Goal: Information Seeking & Learning: Learn about a topic

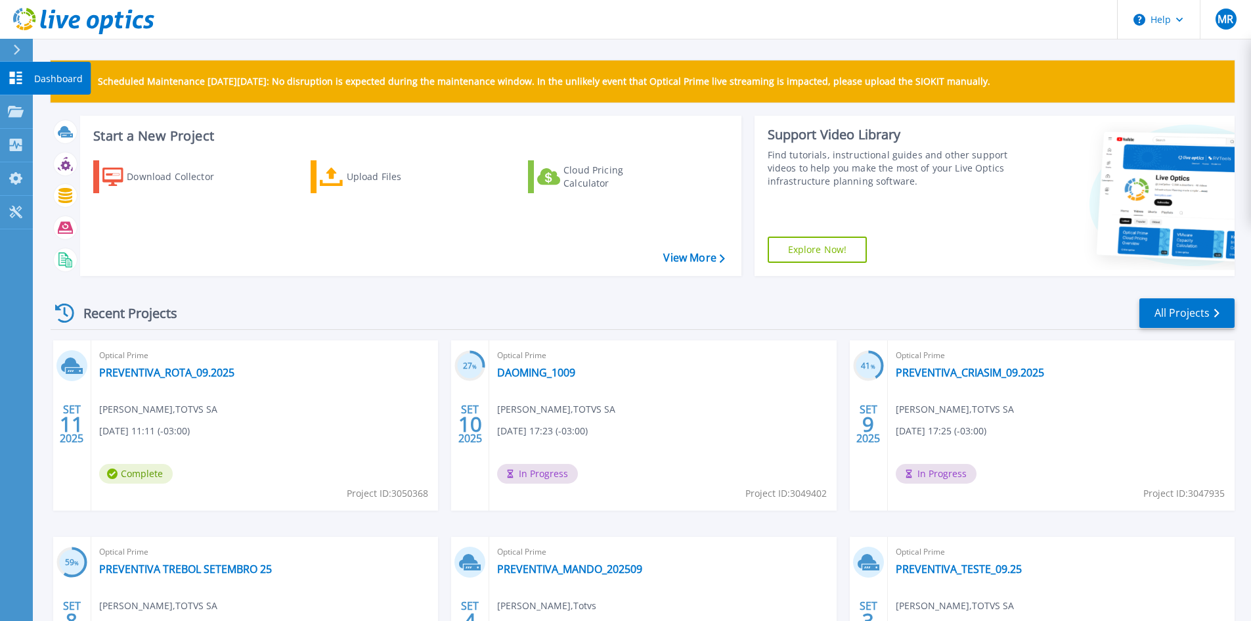
click at [25, 80] on link "Dashboard Dashboard" at bounding box center [16, 79] width 33 height 34
click at [215, 377] on link "PREVENTIVA_ROTA_09.2025" at bounding box center [166, 372] width 135 height 13
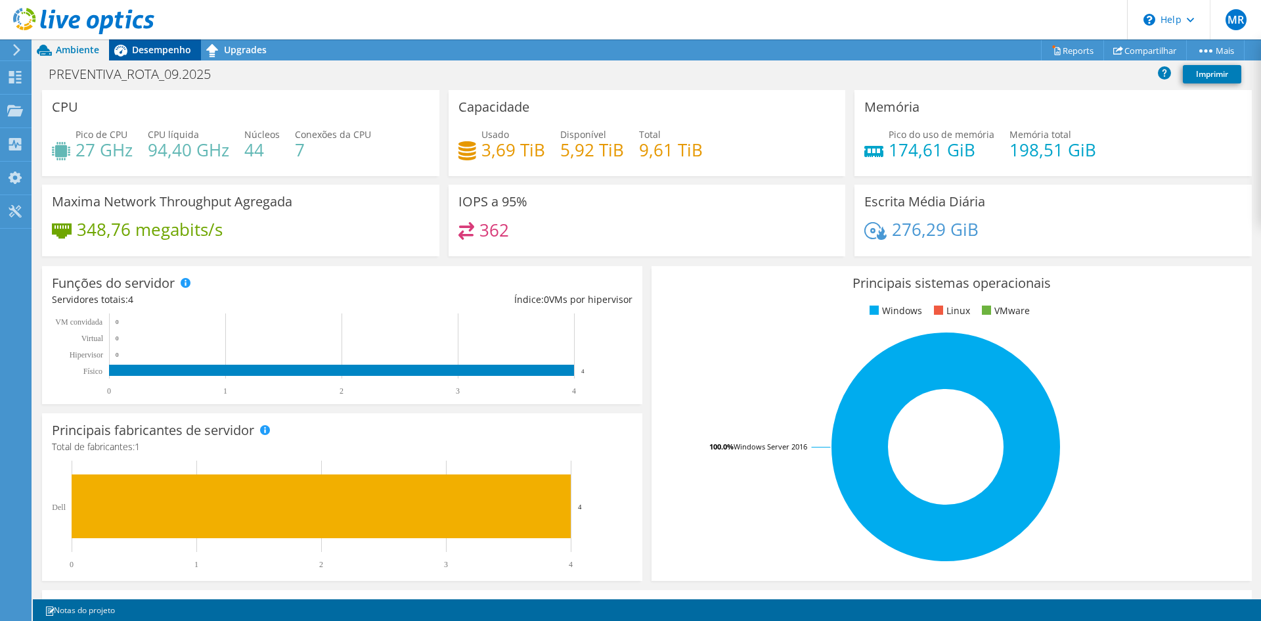
click at [170, 51] on span "Desempenho" at bounding box center [161, 49] width 59 height 12
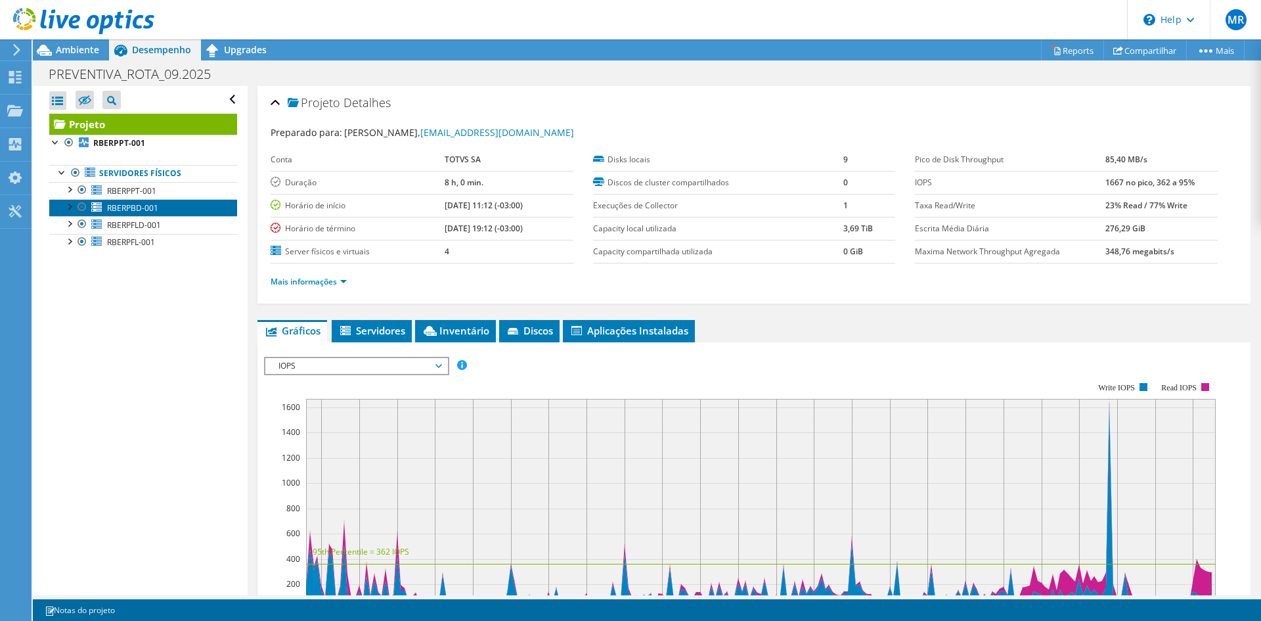
click at [140, 211] on span "RBERPBD-001" at bounding box center [132, 207] width 51 height 11
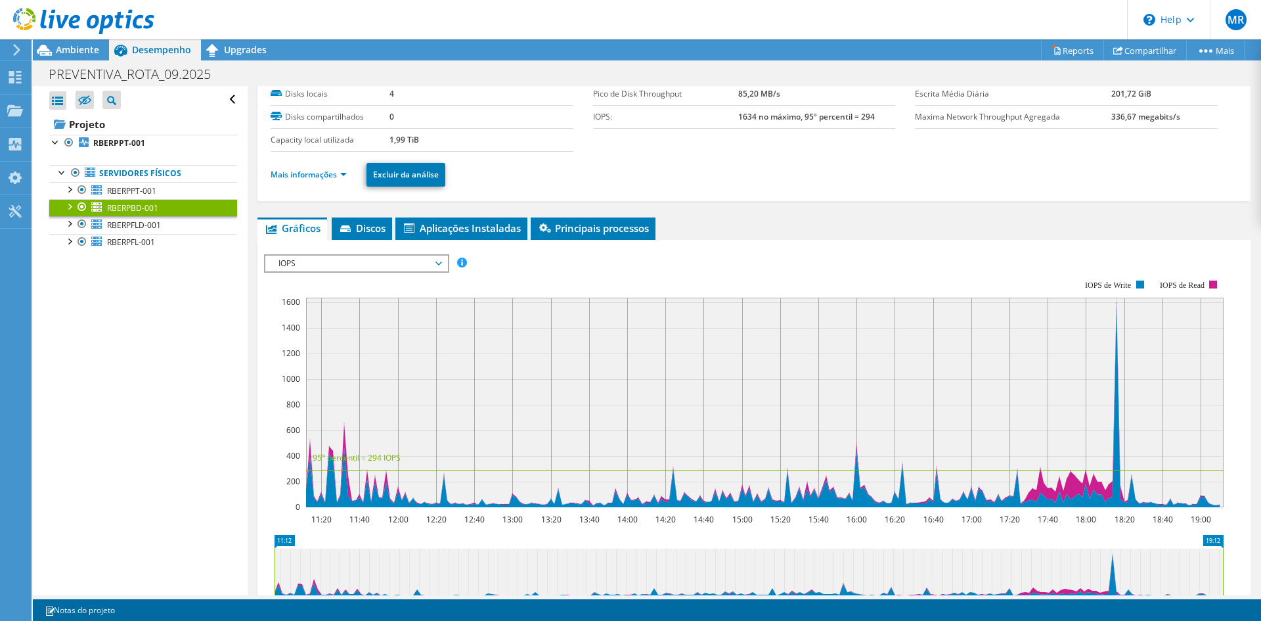
scroll to position [197, 0]
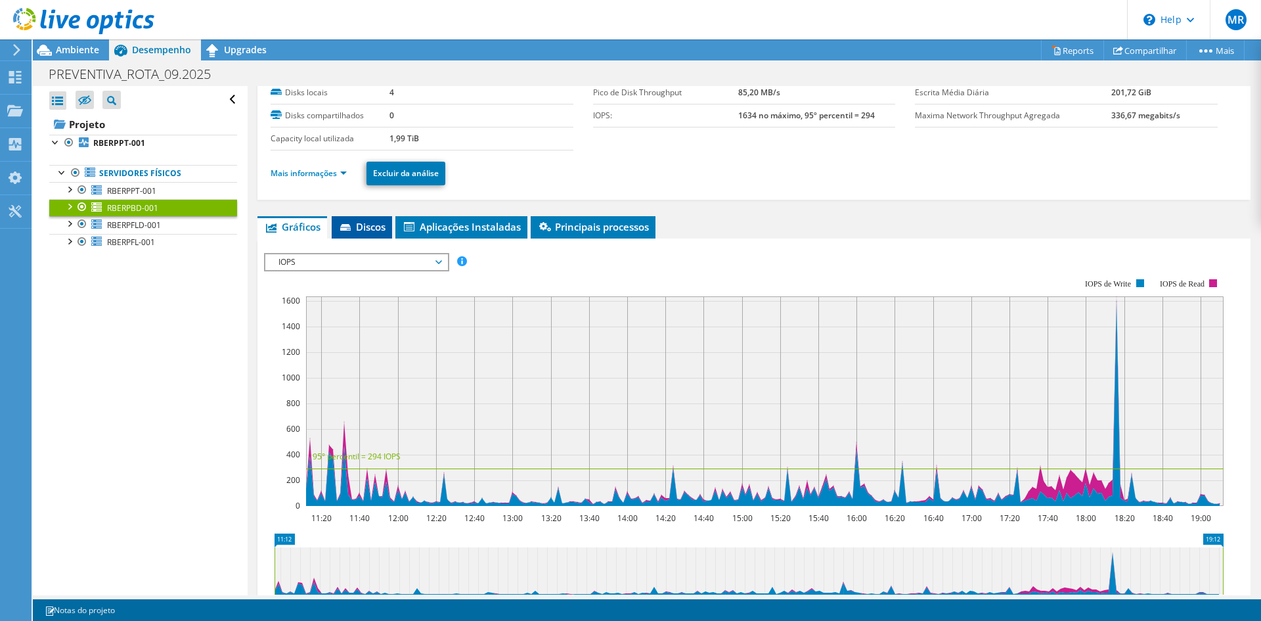
click at [379, 225] on span "Discos" at bounding box center [361, 226] width 47 height 13
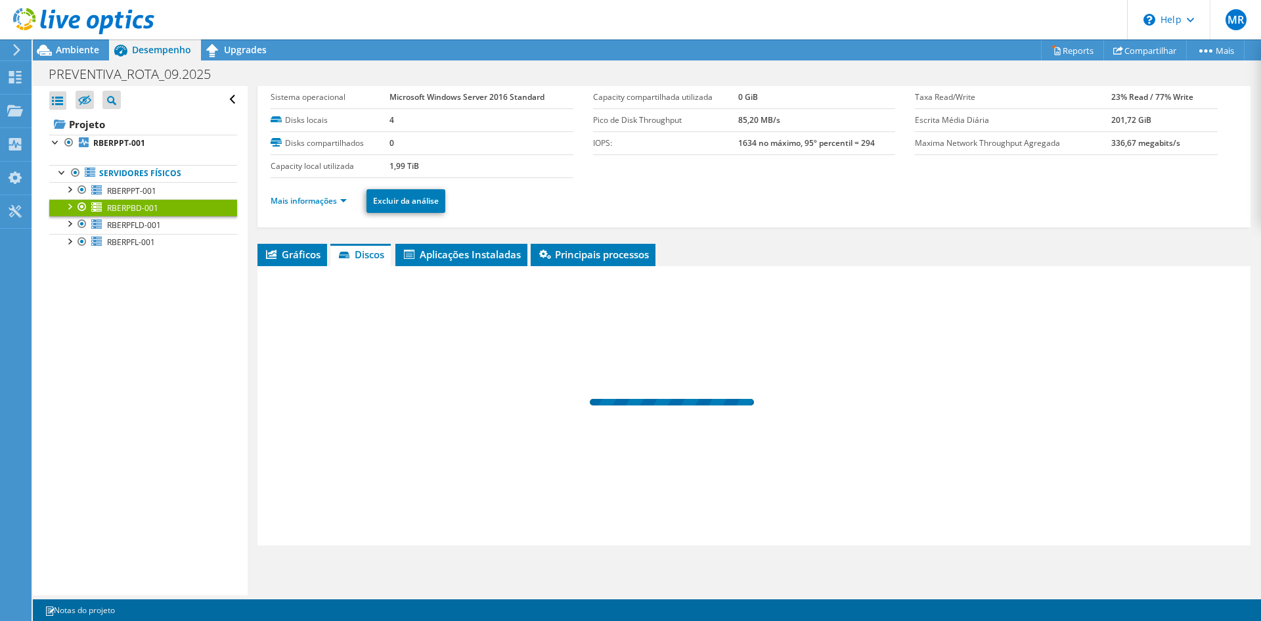
scroll to position [39, 0]
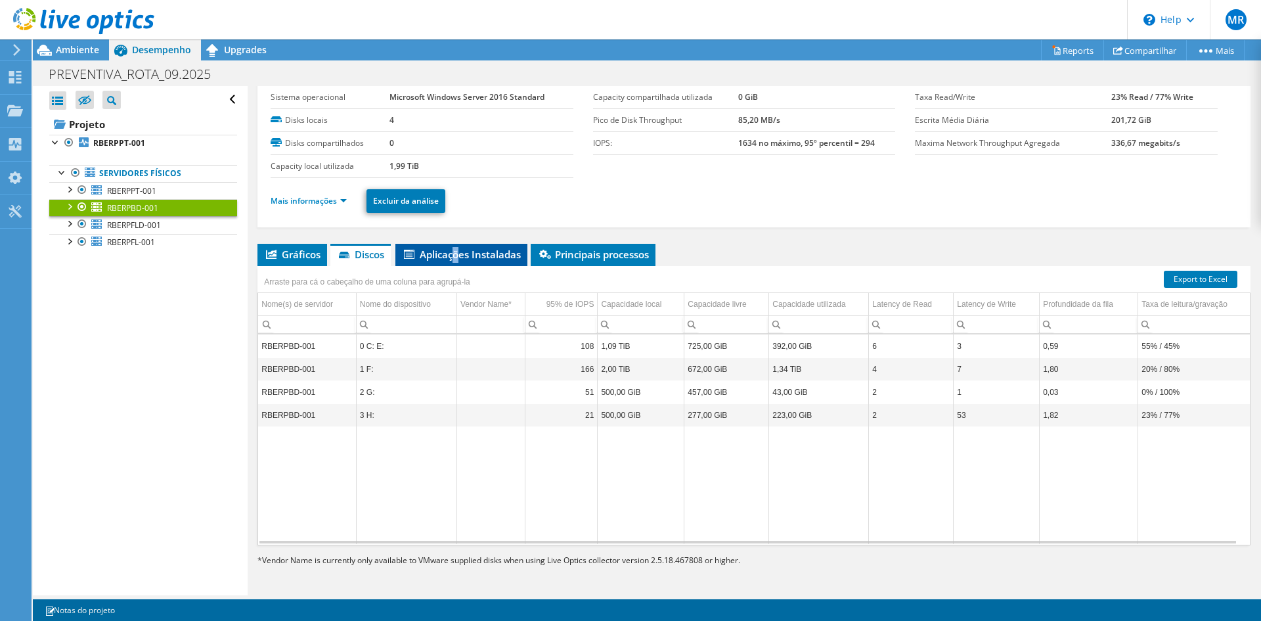
click at [459, 263] on li "Aplicações Instaladas" at bounding box center [461, 255] width 132 height 22
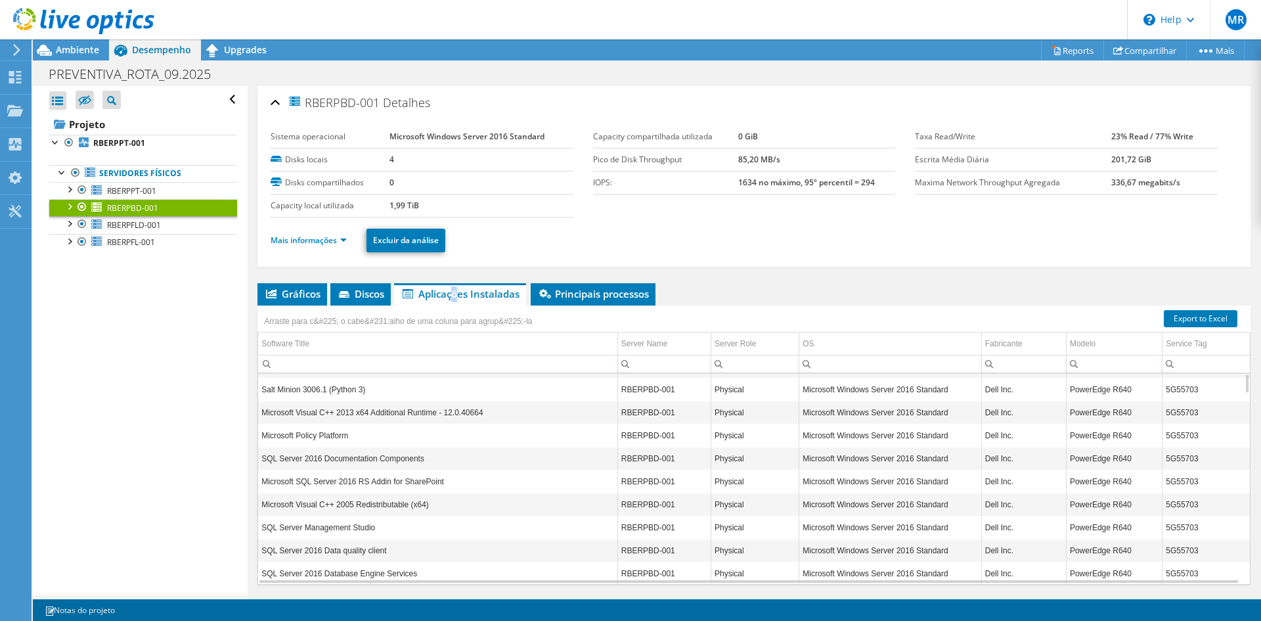
scroll to position [0, 0]
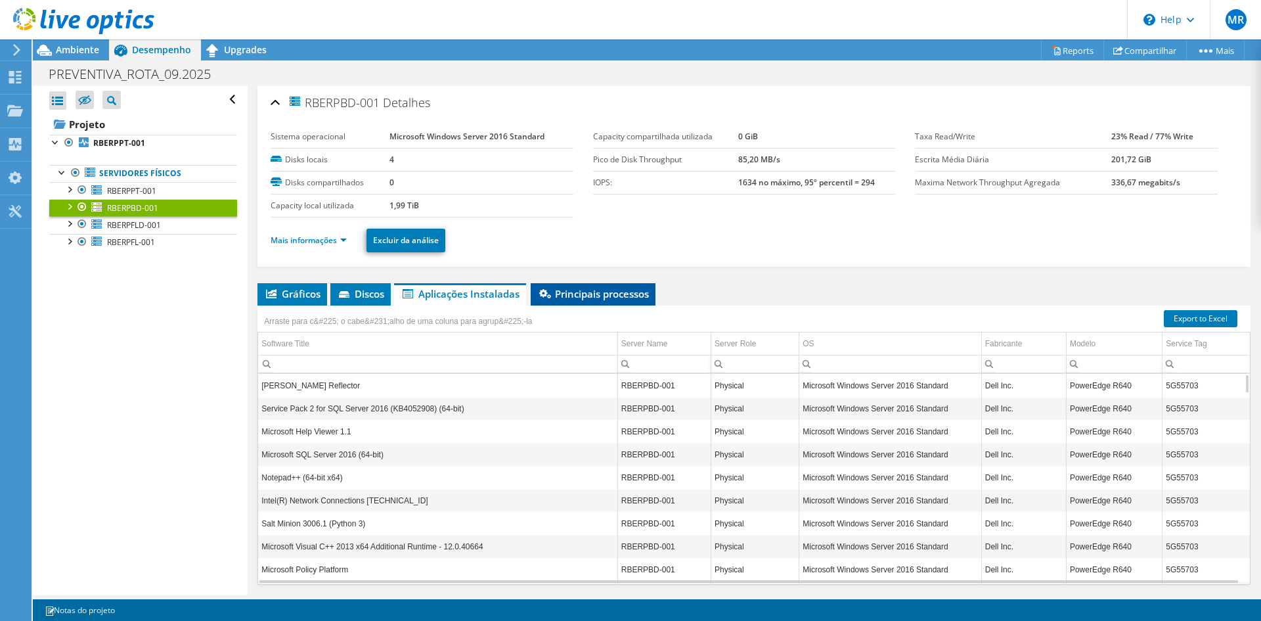
click at [600, 301] on li "Principais processos" at bounding box center [593, 294] width 125 height 22
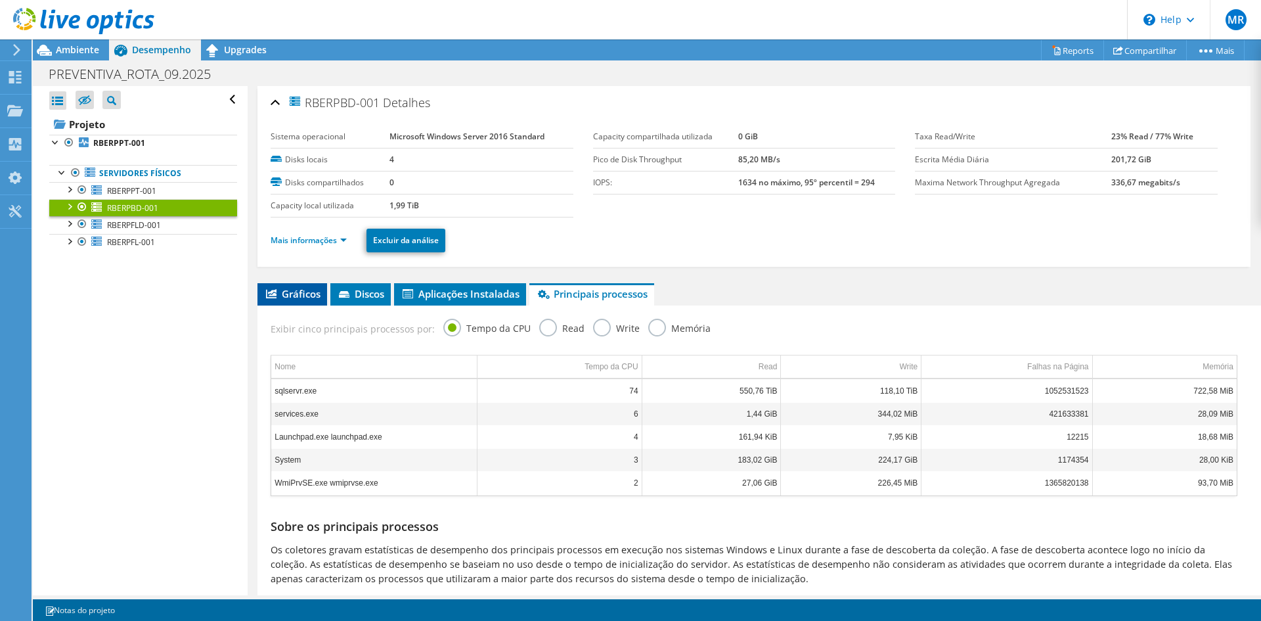
click at [283, 297] on span "Gráficos" at bounding box center [292, 293] width 56 height 13
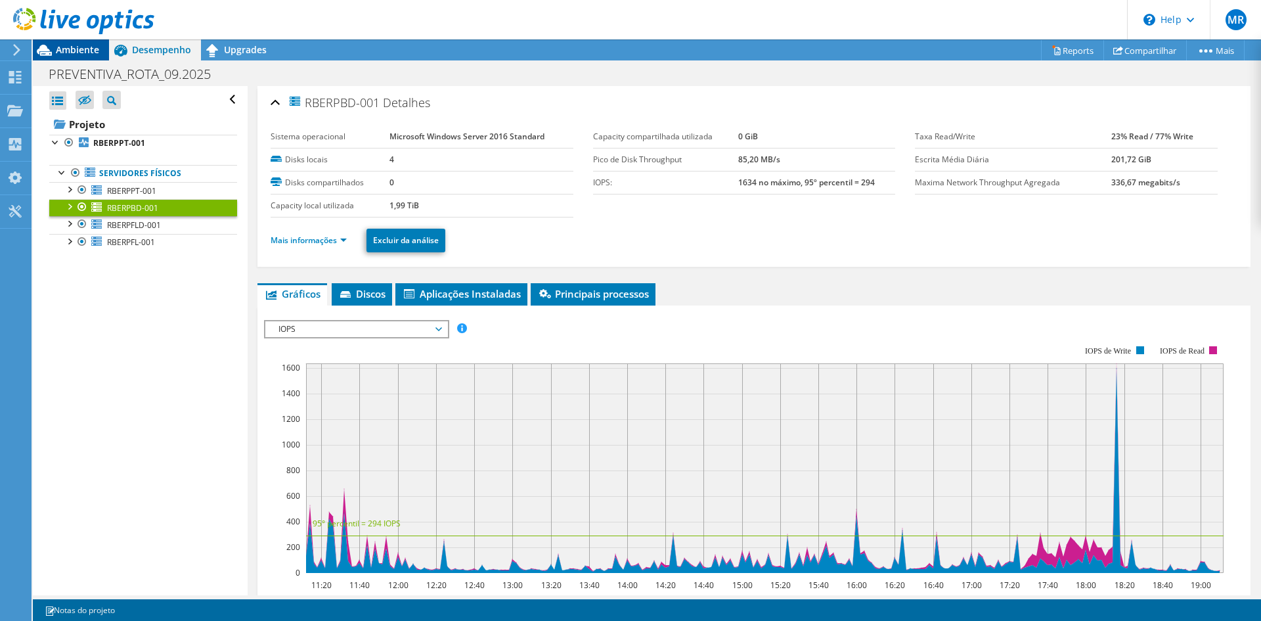
click at [85, 53] on span "Ambiente" at bounding box center [77, 49] width 43 height 12
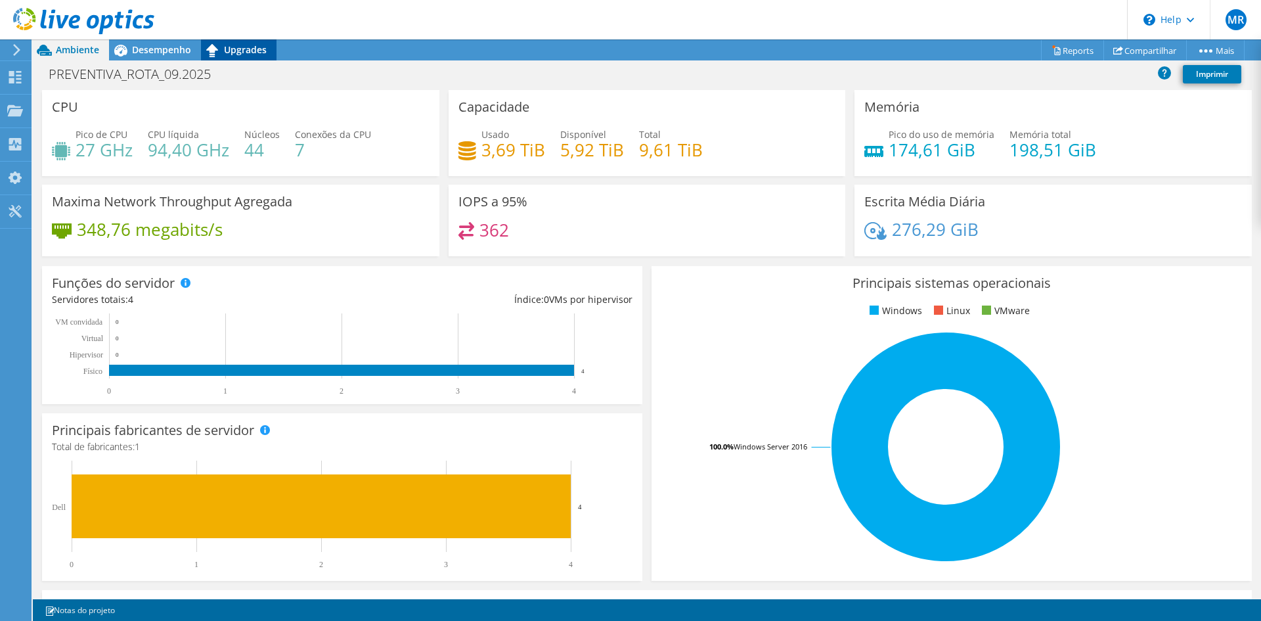
click at [269, 56] on div "Upgrades" at bounding box center [239, 49] width 76 height 21
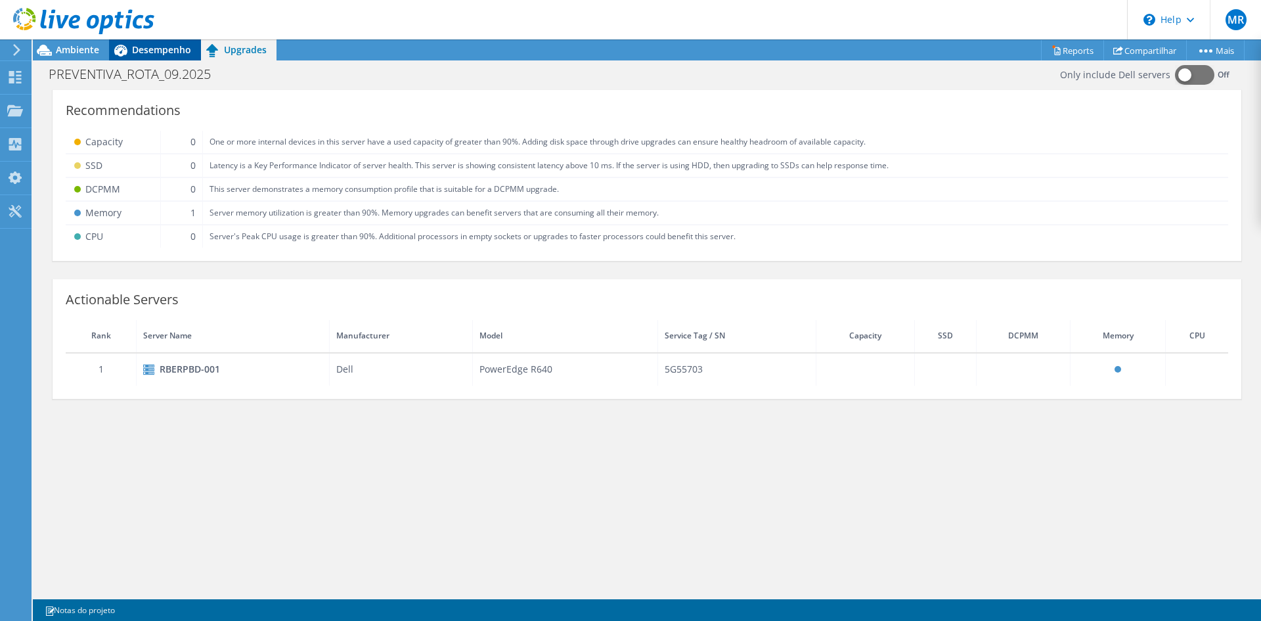
click at [155, 49] on span "Desempenho" at bounding box center [161, 49] width 59 height 12
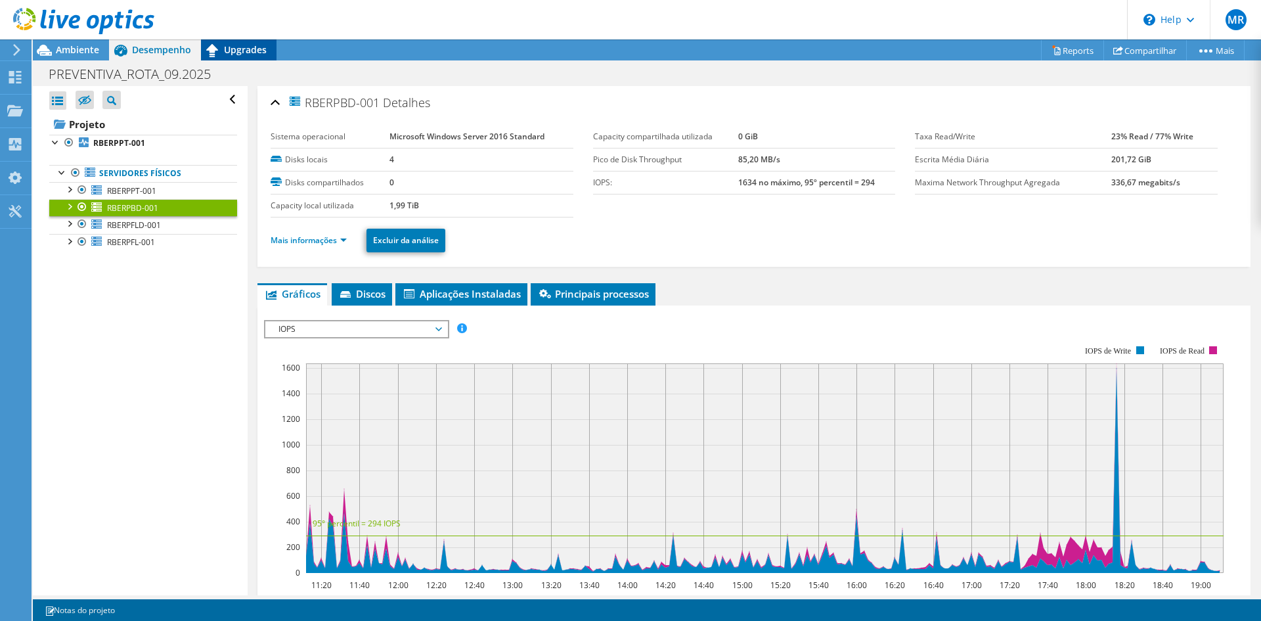
click at [232, 49] on span "Upgrades" at bounding box center [245, 49] width 43 height 12
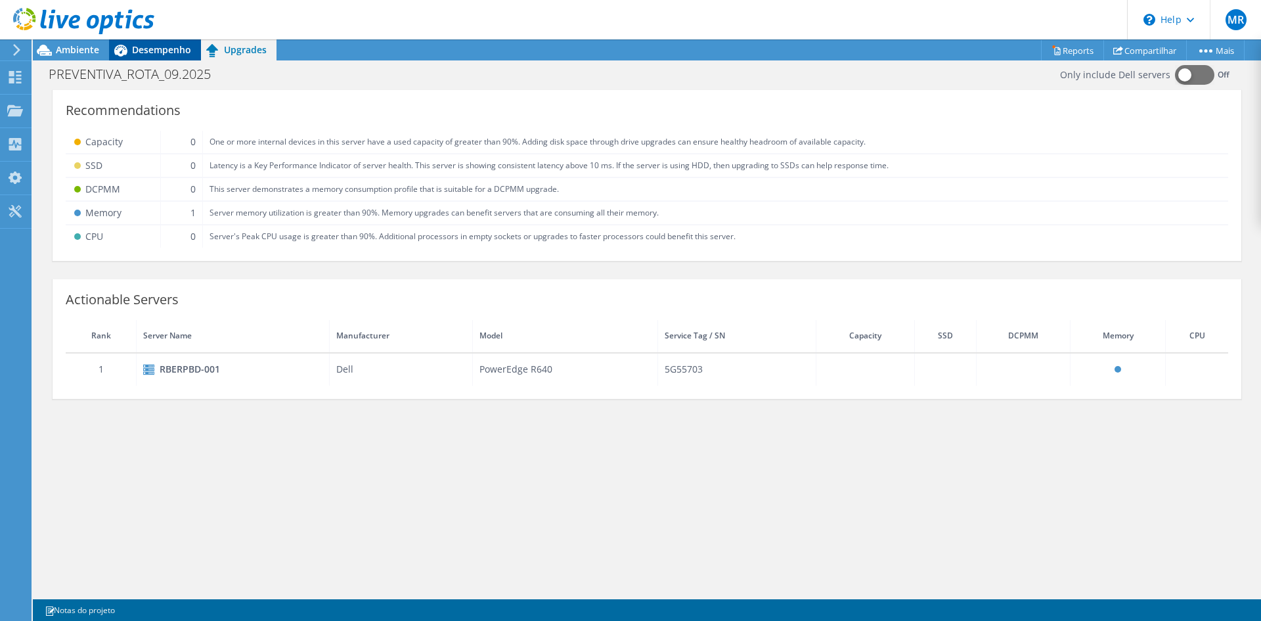
click at [159, 49] on span "Desempenho" at bounding box center [161, 49] width 59 height 12
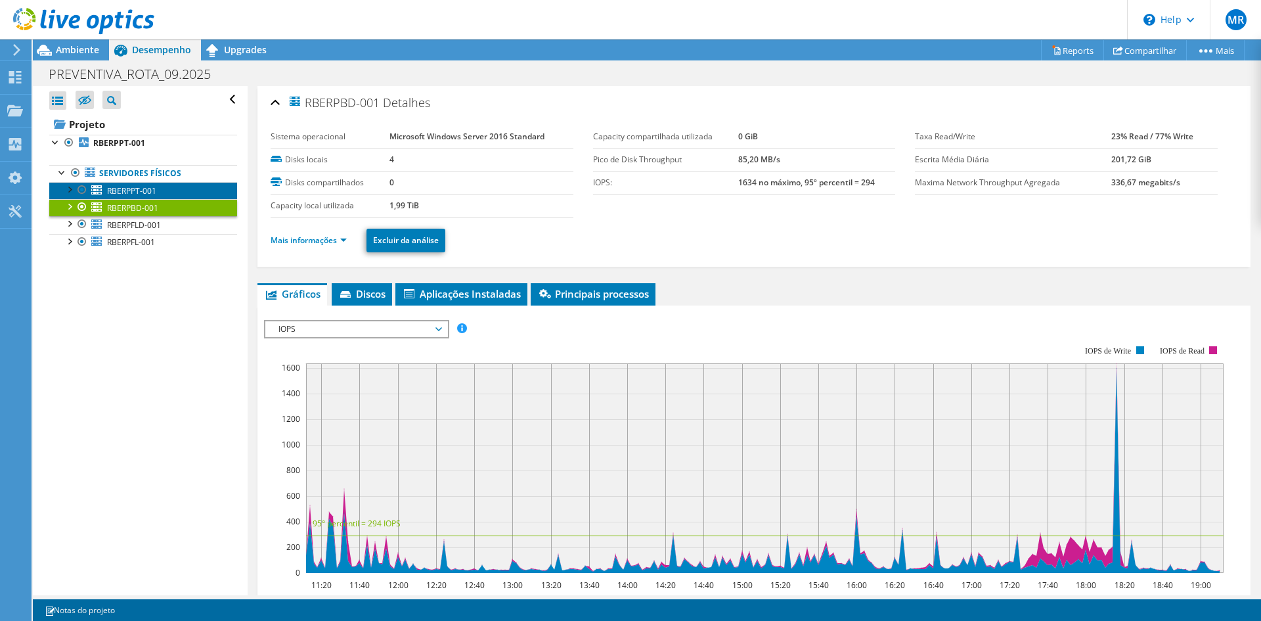
click at [152, 185] on span "RBERPPT-001" at bounding box center [131, 190] width 49 height 11
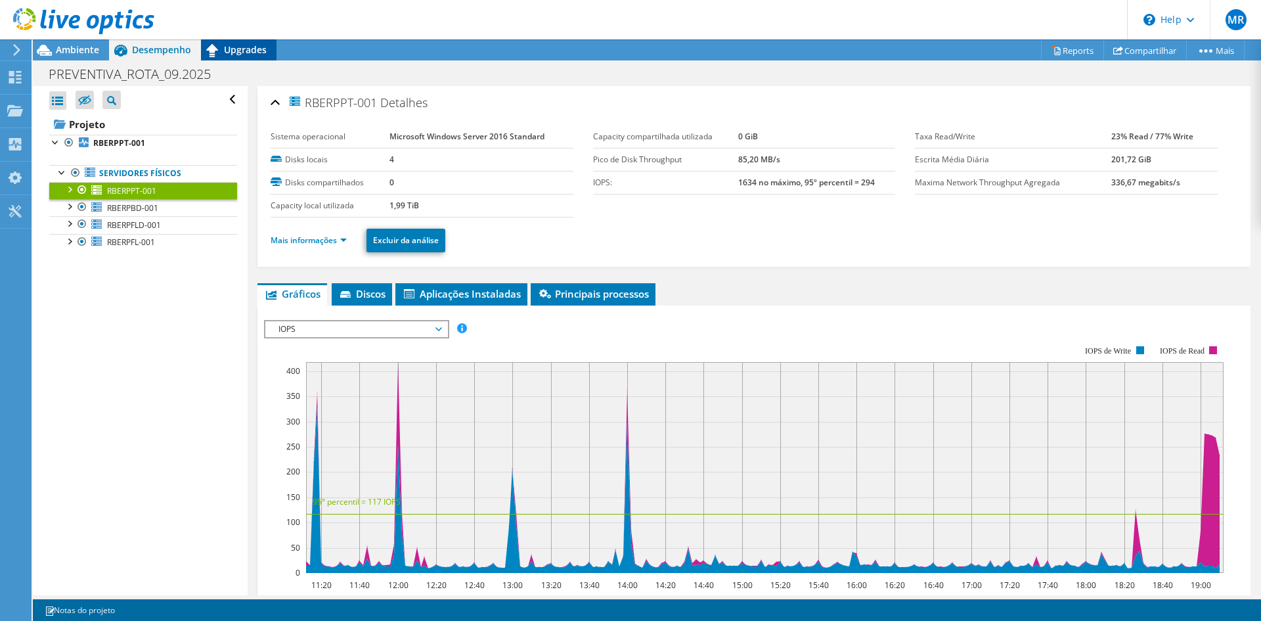
click at [231, 47] on span "Upgrades" at bounding box center [245, 49] width 43 height 12
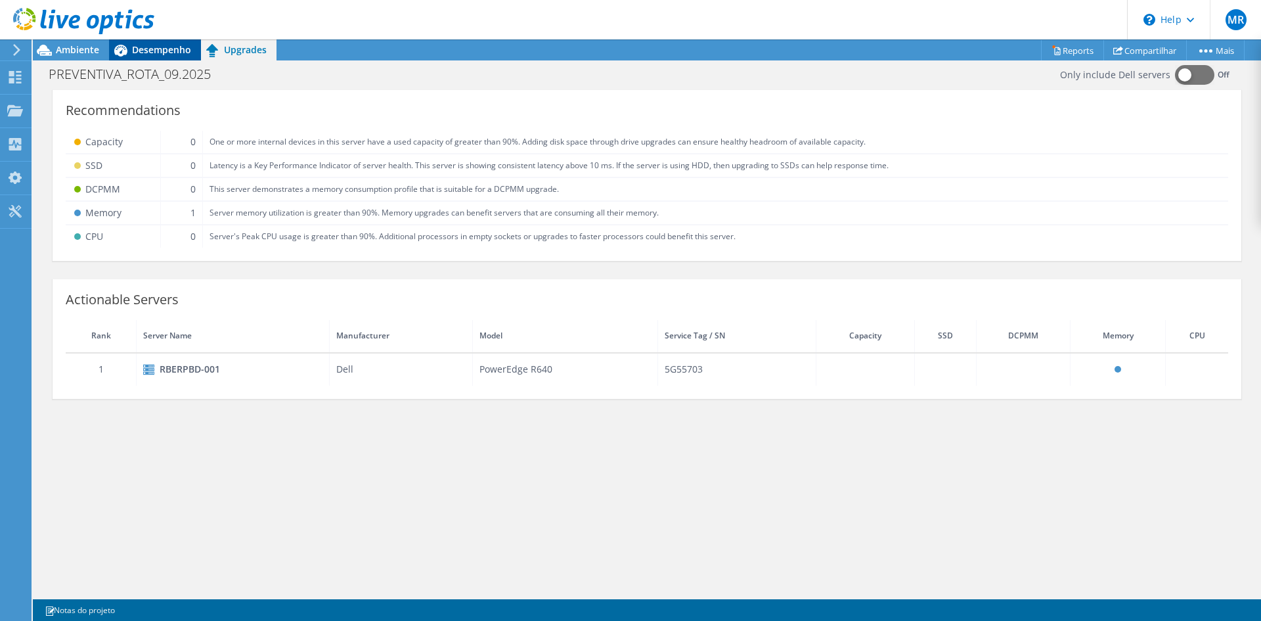
click at [173, 53] on span "Desempenho" at bounding box center [161, 49] width 59 height 12
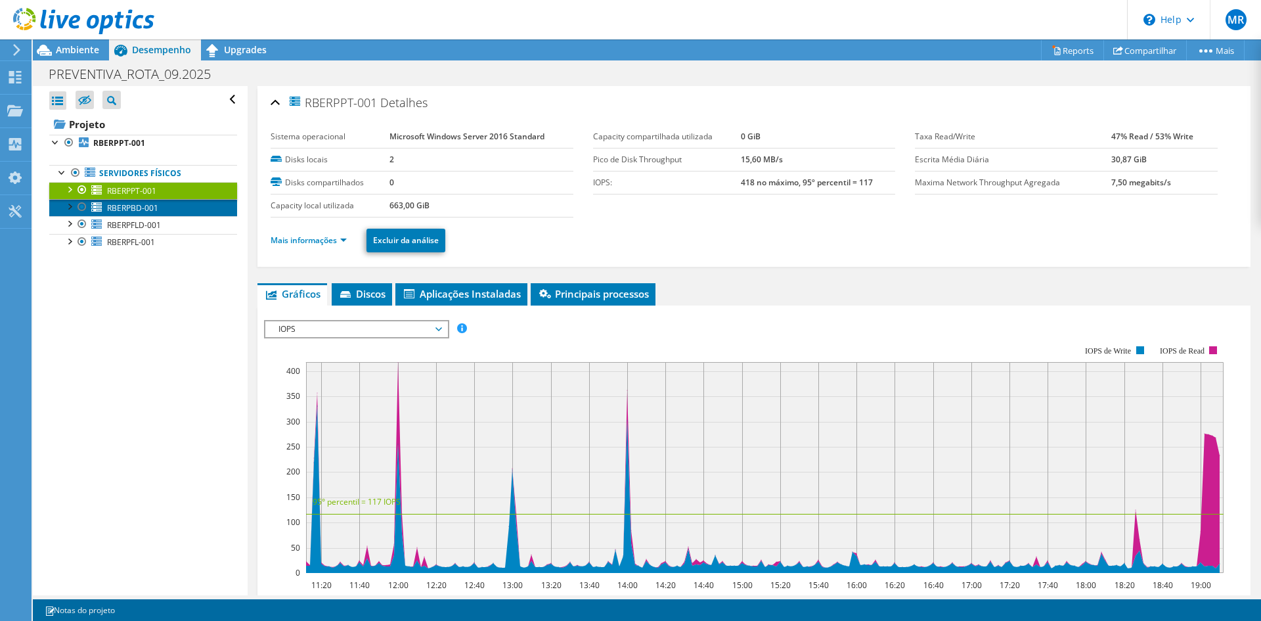
click at [174, 208] on link "RBERPBD-001" at bounding box center [143, 207] width 188 height 17
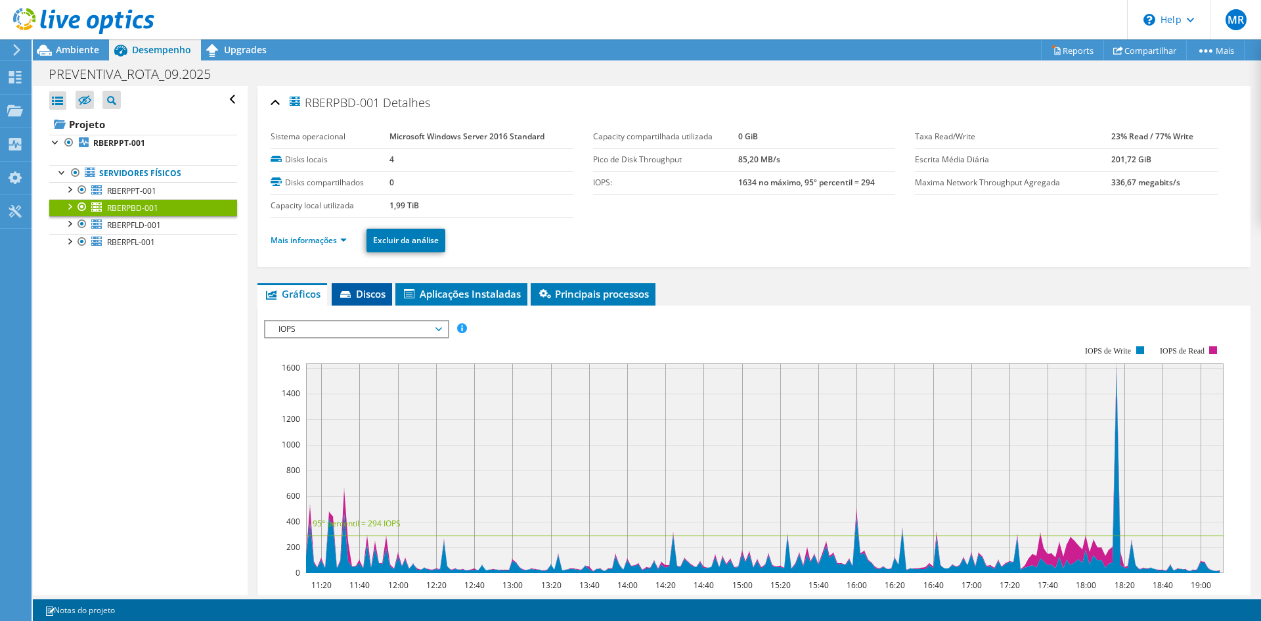
click at [361, 304] on li "Discos" at bounding box center [362, 294] width 60 height 22
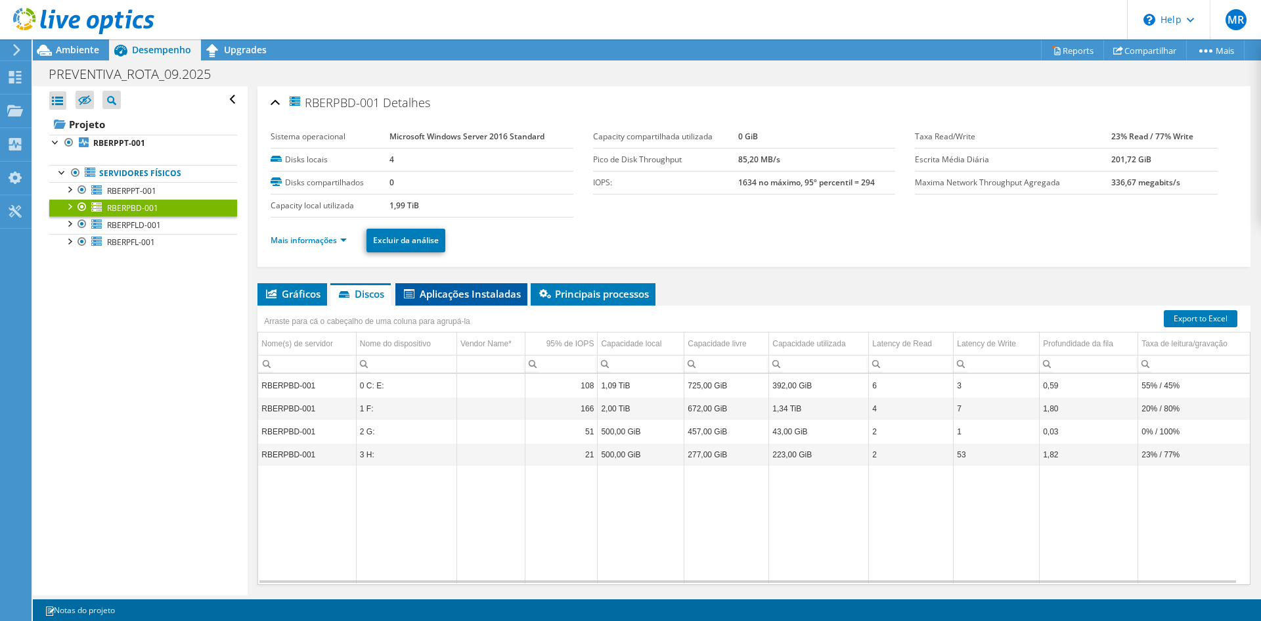
click at [496, 298] on span "Aplicações Instaladas" at bounding box center [461, 293] width 119 height 13
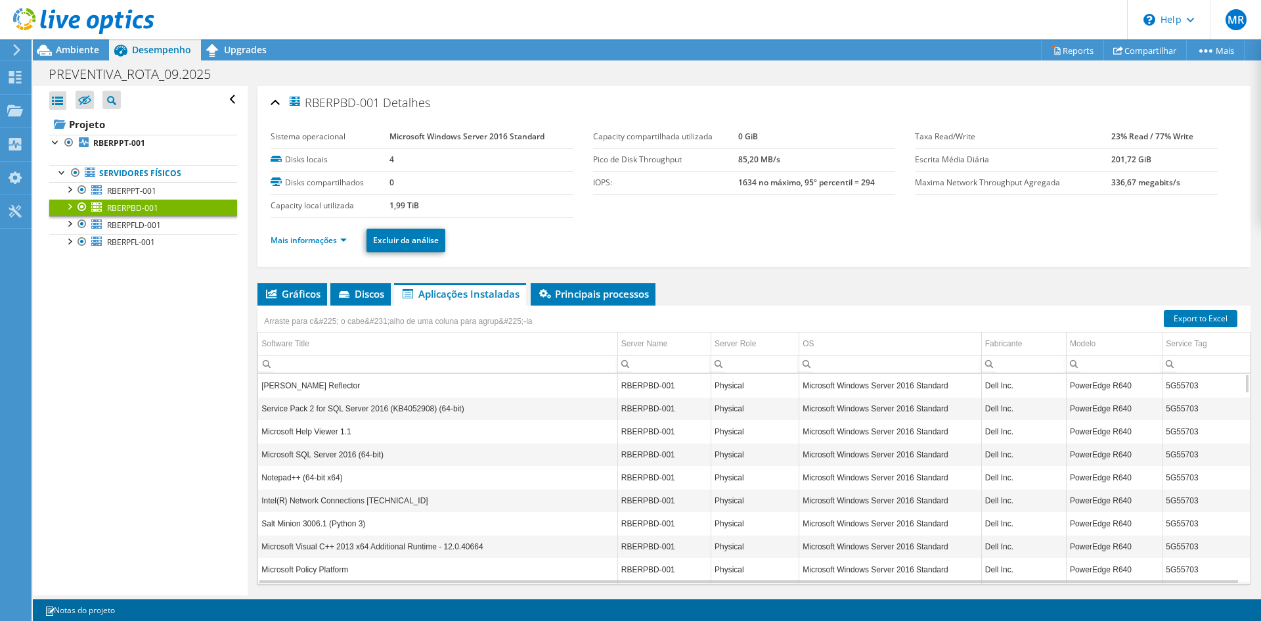
click at [229, 37] on header "MR Usuário Final [PERSON_NAME] [EMAIL_ADDRESS][DOMAIN_NAME] TOTVS SA My Profile…" at bounding box center [630, 19] width 1261 height 39
click at [230, 48] on span "Upgrades" at bounding box center [245, 49] width 43 height 12
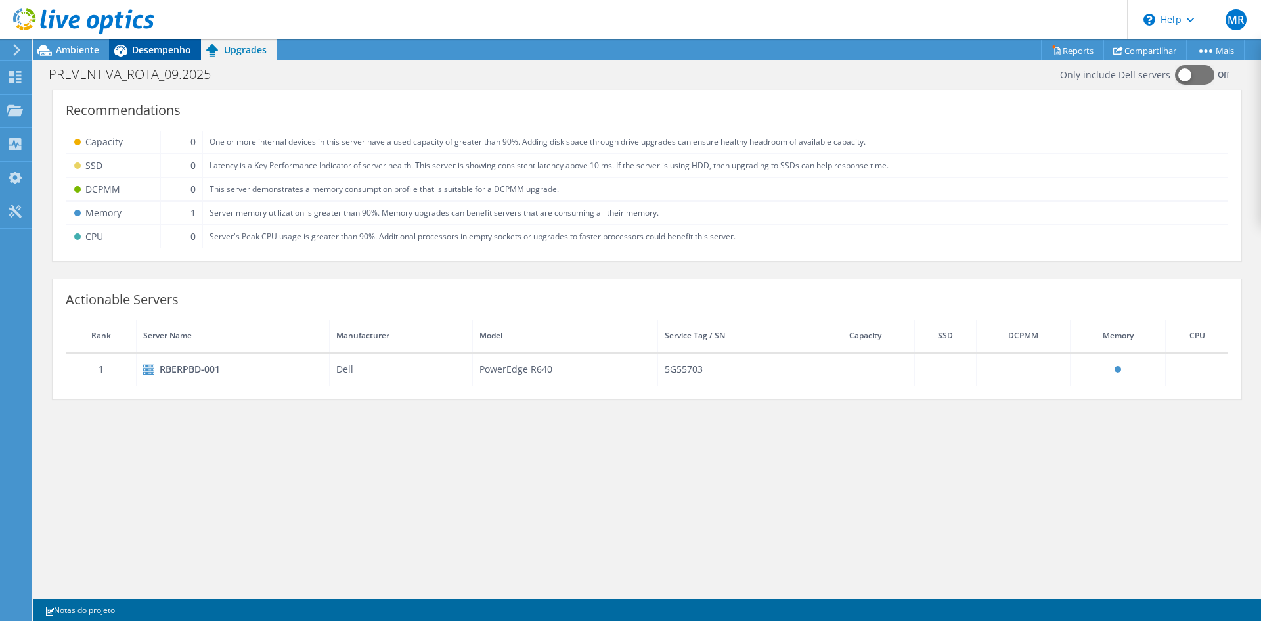
click at [166, 54] on span "Desempenho" at bounding box center [161, 49] width 59 height 12
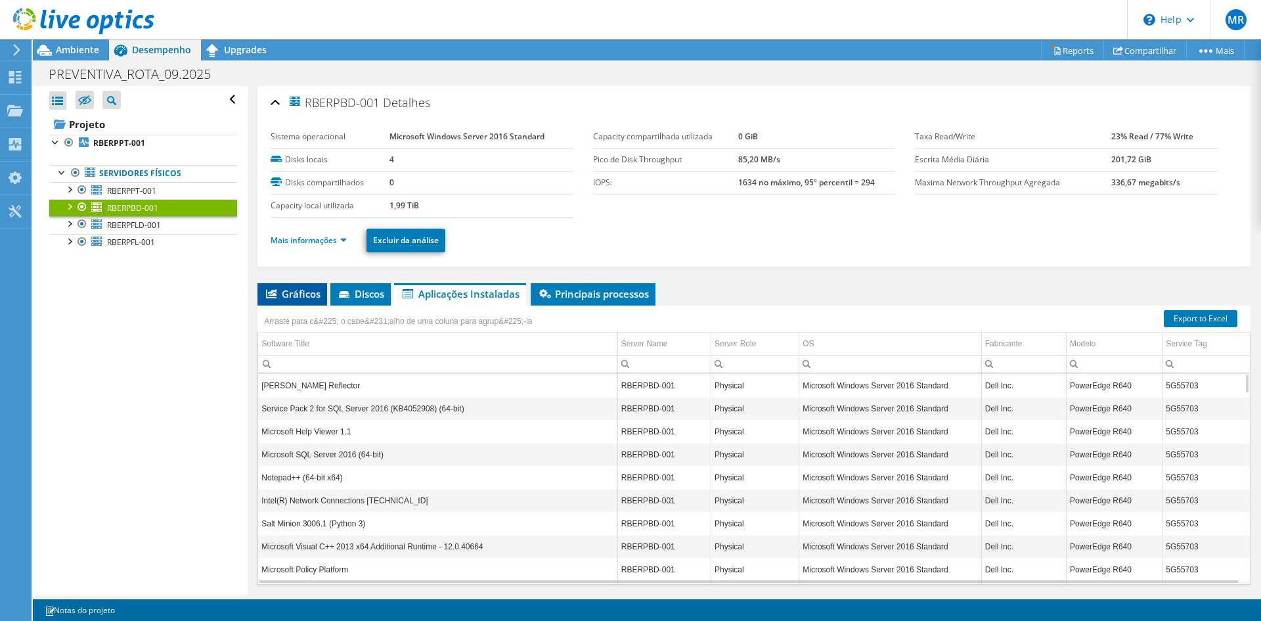
click at [305, 286] on li "Gráficos" at bounding box center [293, 294] width 70 height 22
